Goal: Information Seeking & Learning: Learn about a topic

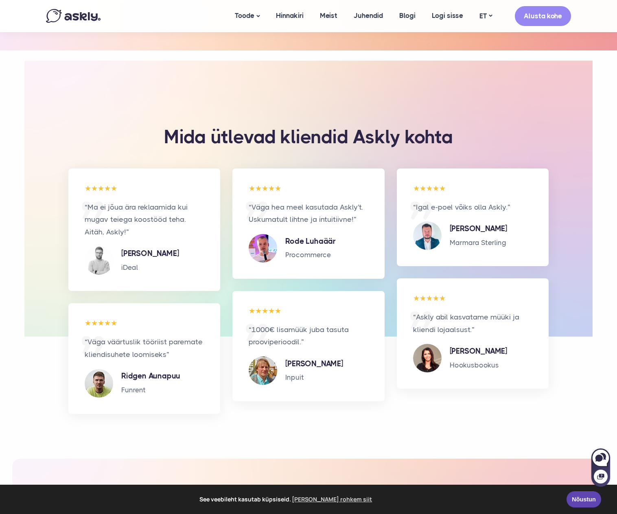
scroll to position [1691, 0]
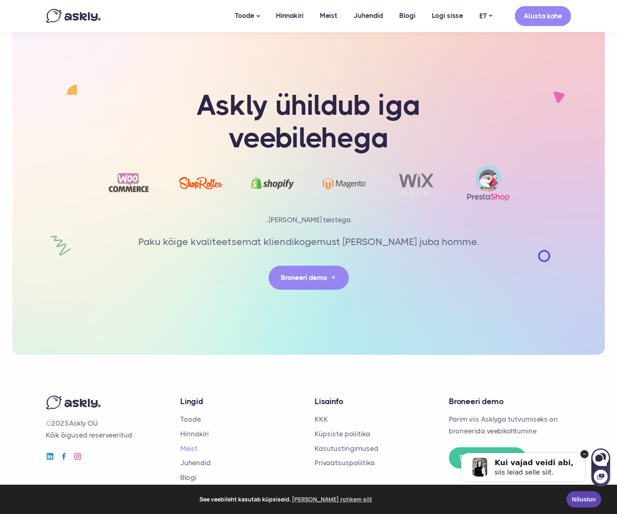
click at [185, 444] on link "Meist" at bounding box center [188, 448] width 17 height 8
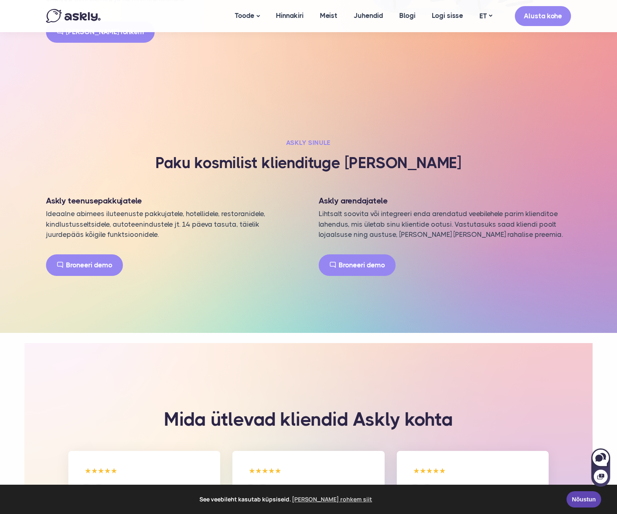
scroll to position [1691, 0]
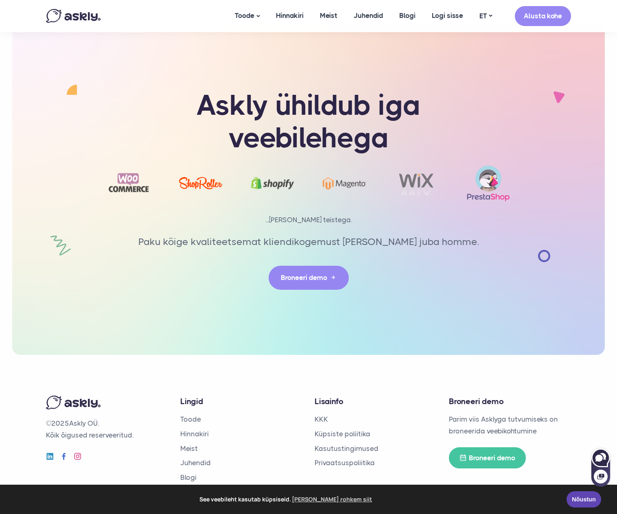
click at [596, 457] on icon at bounding box center [598, 457] width 7 height 7
select select "**"
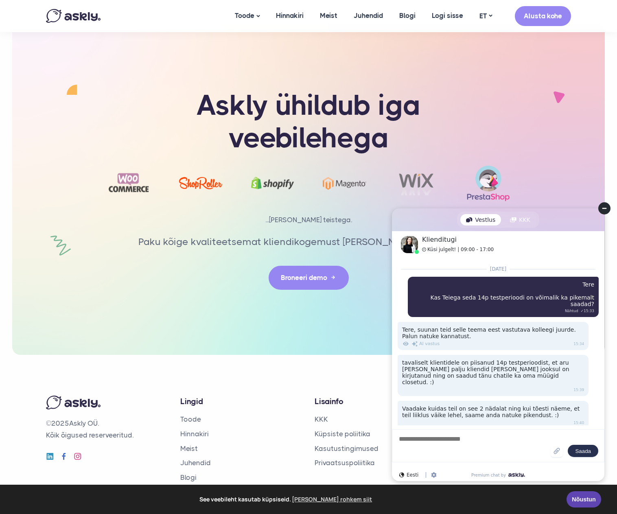
scroll to position [1824, 0]
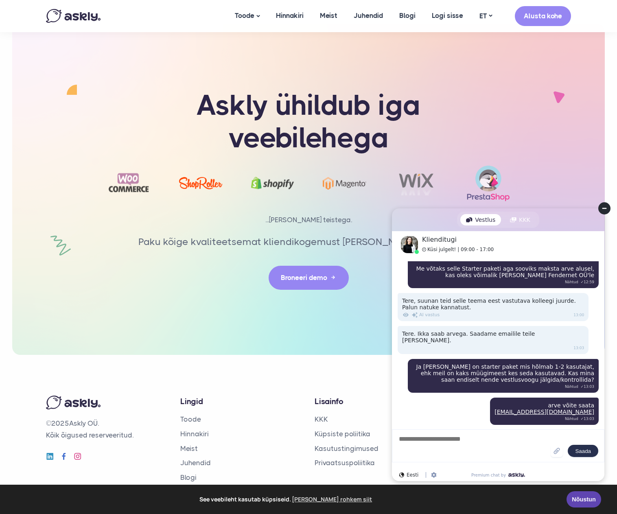
click at [609, 205] on circle at bounding box center [604, 208] width 12 height 12
